Goal: Transaction & Acquisition: Purchase product/service

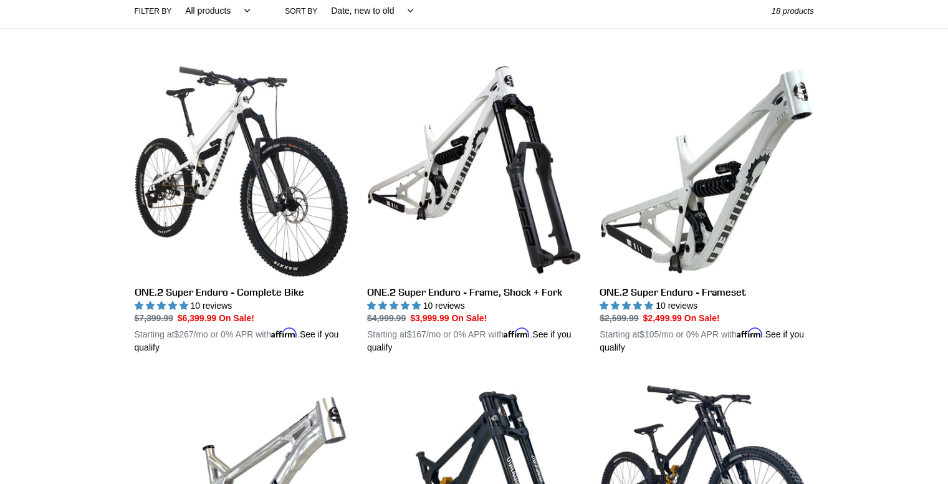
scroll to position [304, 0]
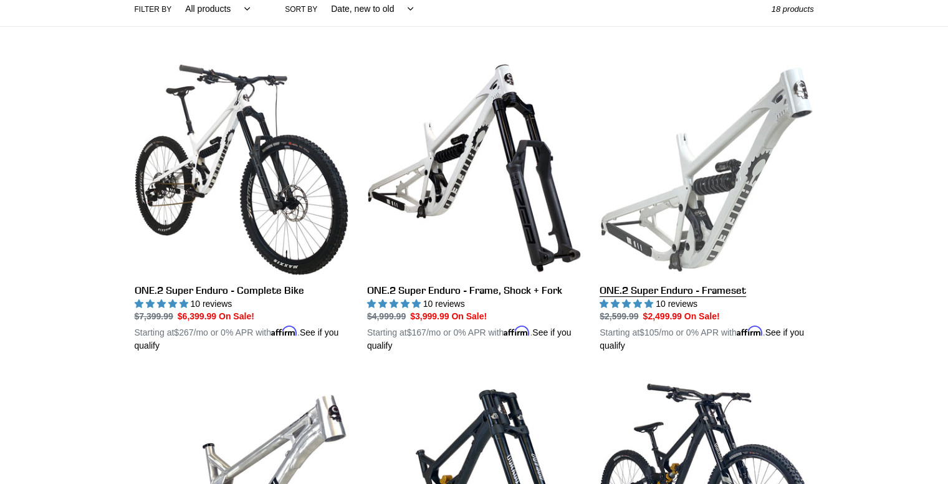
click at [688, 310] on link "ONE.2 Super Enduro - Frameset" at bounding box center [707, 207] width 214 height 292
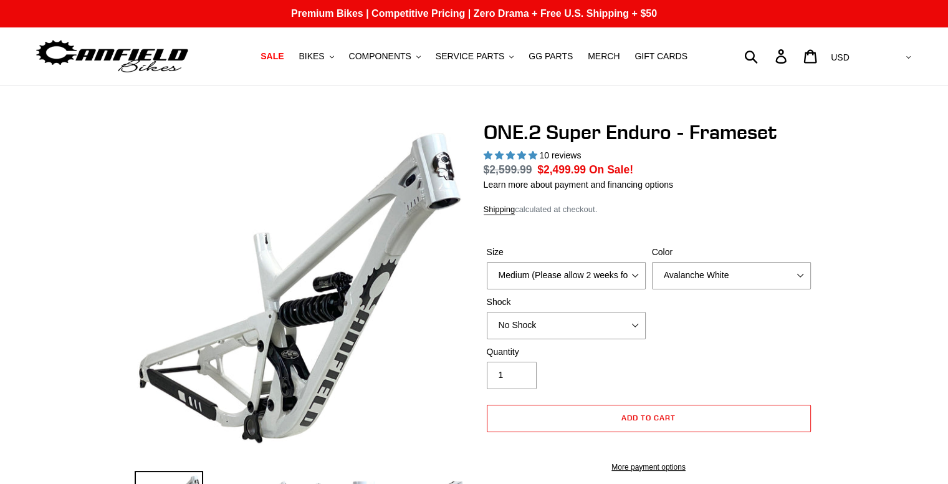
select select "highest-rating"
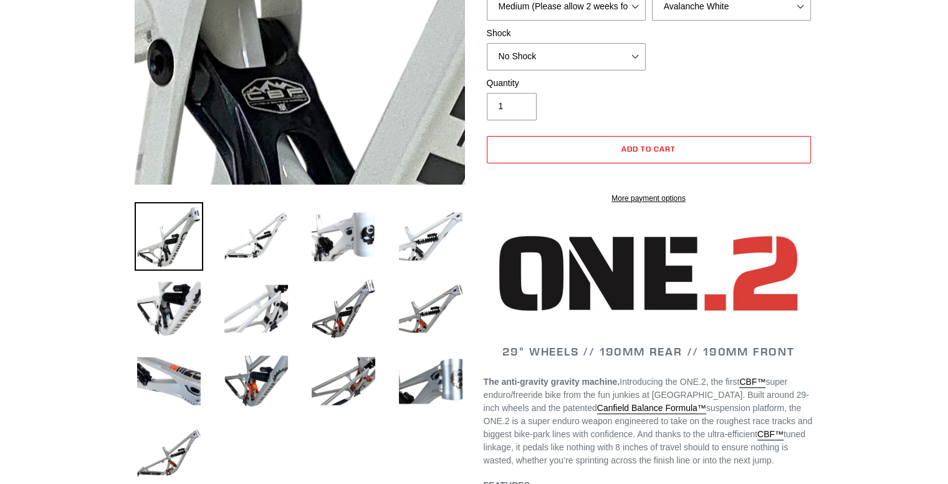
scroll to position [269, 0]
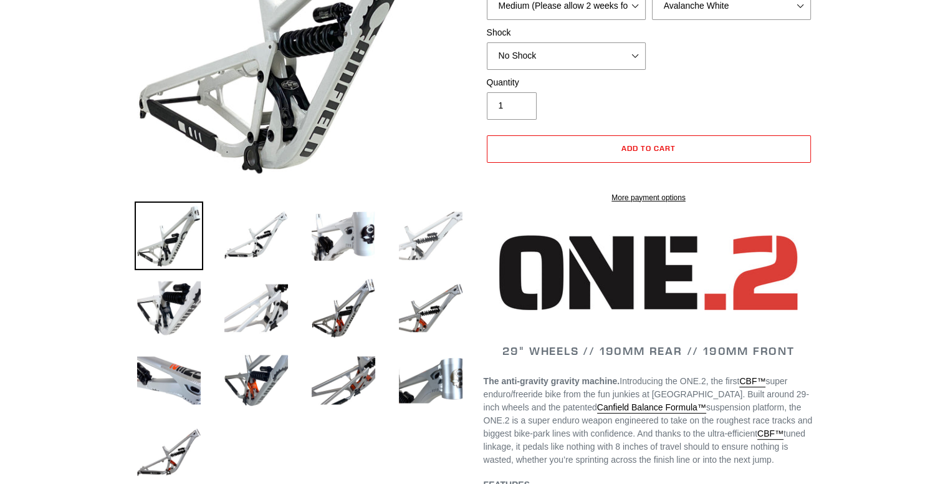
click at [427, 244] on img at bounding box center [431, 235] width 69 height 69
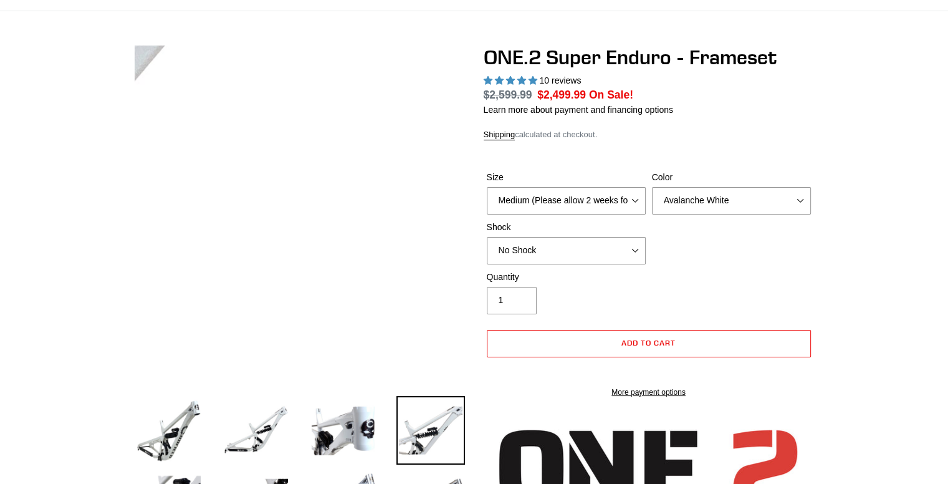
scroll to position [75, 0]
